Goal: Information Seeking & Learning: Check status

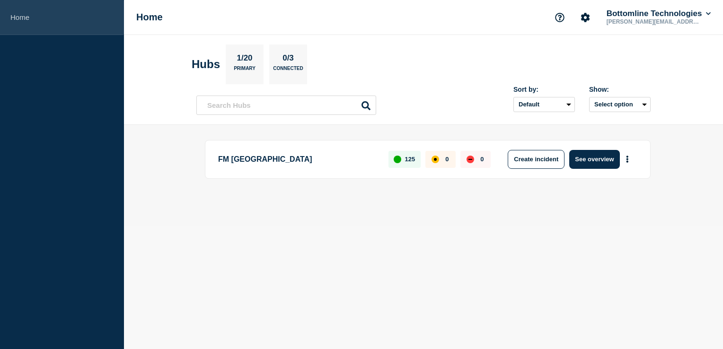
click at [11, 17] on link "Home" at bounding box center [62, 17] width 124 height 35
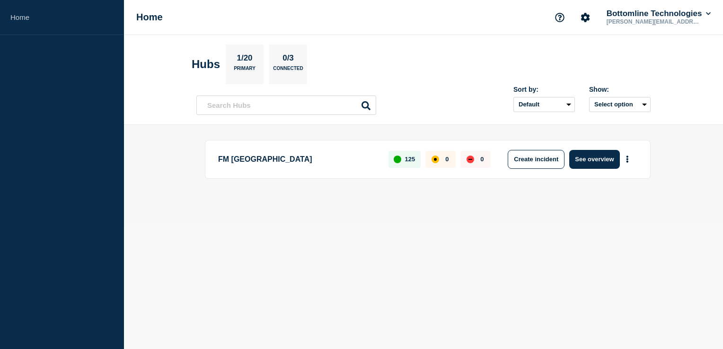
click at [148, 15] on h1 "Home" at bounding box center [149, 17] width 27 height 11
click at [583, 161] on button "See overview" at bounding box center [595, 159] width 50 height 19
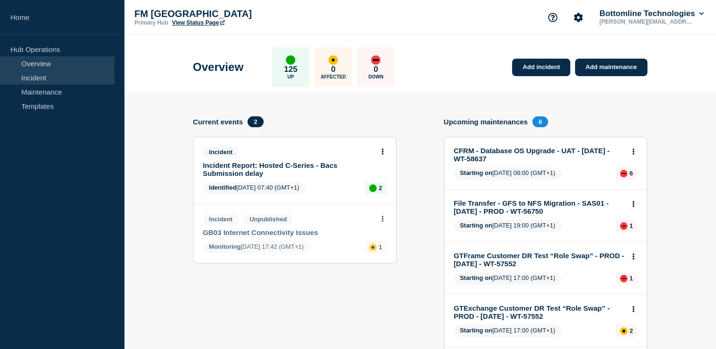
click at [46, 81] on link "Incident" at bounding box center [57, 78] width 115 height 14
click at [44, 90] on link "Maintenance" at bounding box center [57, 92] width 115 height 14
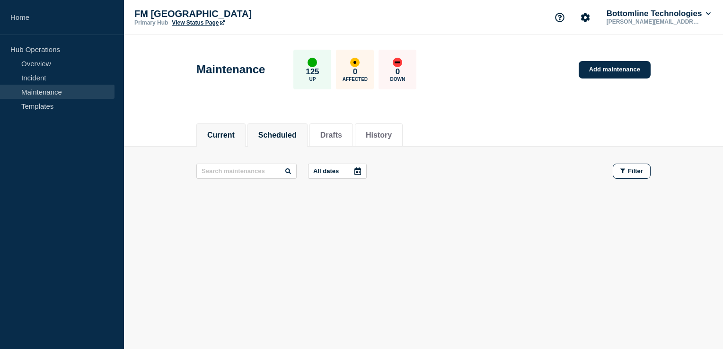
click at [287, 134] on button "Scheduled" at bounding box center [278, 135] width 38 height 9
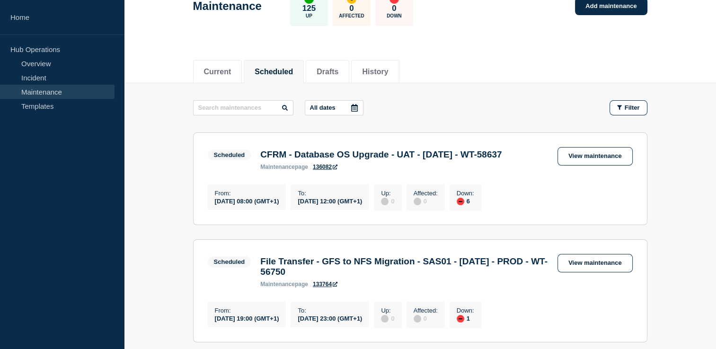
scroll to position [142, 0]
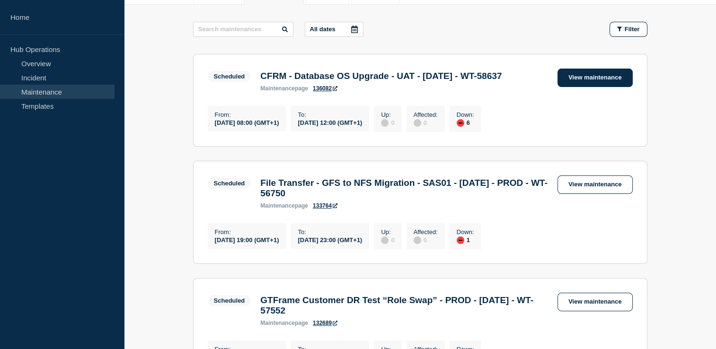
click at [589, 79] on link "View maintenance" at bounding box center [595, 78] width 75 height 18
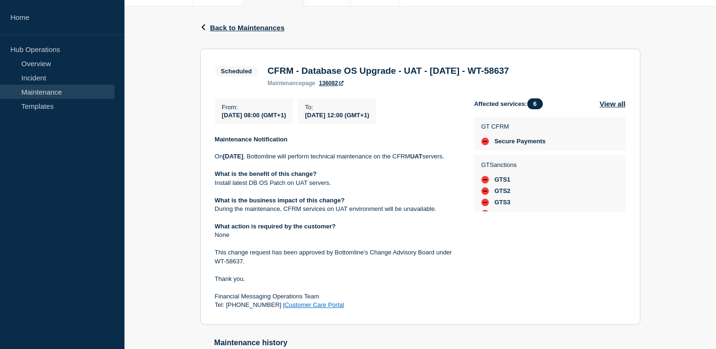
scroll to position [142, 0]
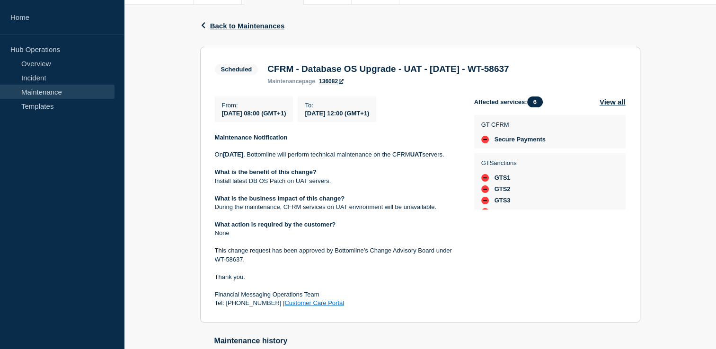
click at [410, 158] on strong "UAT" at bounding box center [416, 154] width 12 height 7
drag, startPoint x: 214, startPoint y: 158, endPoint x: 297, endPoint y: 175, distance: 85.1
click at [297, 175] on div "Maintenance Notification [DATE][DATE] , Bottomline will perform technical maint…" at bounding box center [337, 221] width 244 height 175
drag, startPoint x: 297, startPoint y: 175, endPoint x: 275, endPoint y: 196, distance: 30.8
click at [275, 186] on p "Install latest DB OS Patch on UAT servers." at bounding box center [337, 181] width 244 height 9
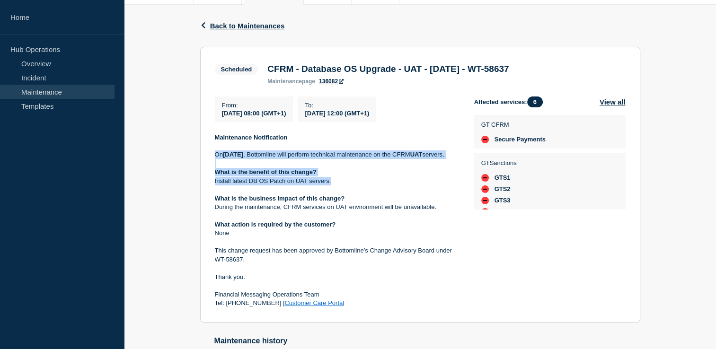
drag, startPoint x: 212, startPoint y: 157, endPoint x: 353, endPoint y: 194, distance: 146.0
click at [353, 194] on section "Scheduled CFRM - Database OS Upgrade - UAT - [DATE] - WT-58637 maintenance page…" at bounding box center [420, 185] width 440 height 276
